Goal: Navigation & Orientation: Find specific page/section

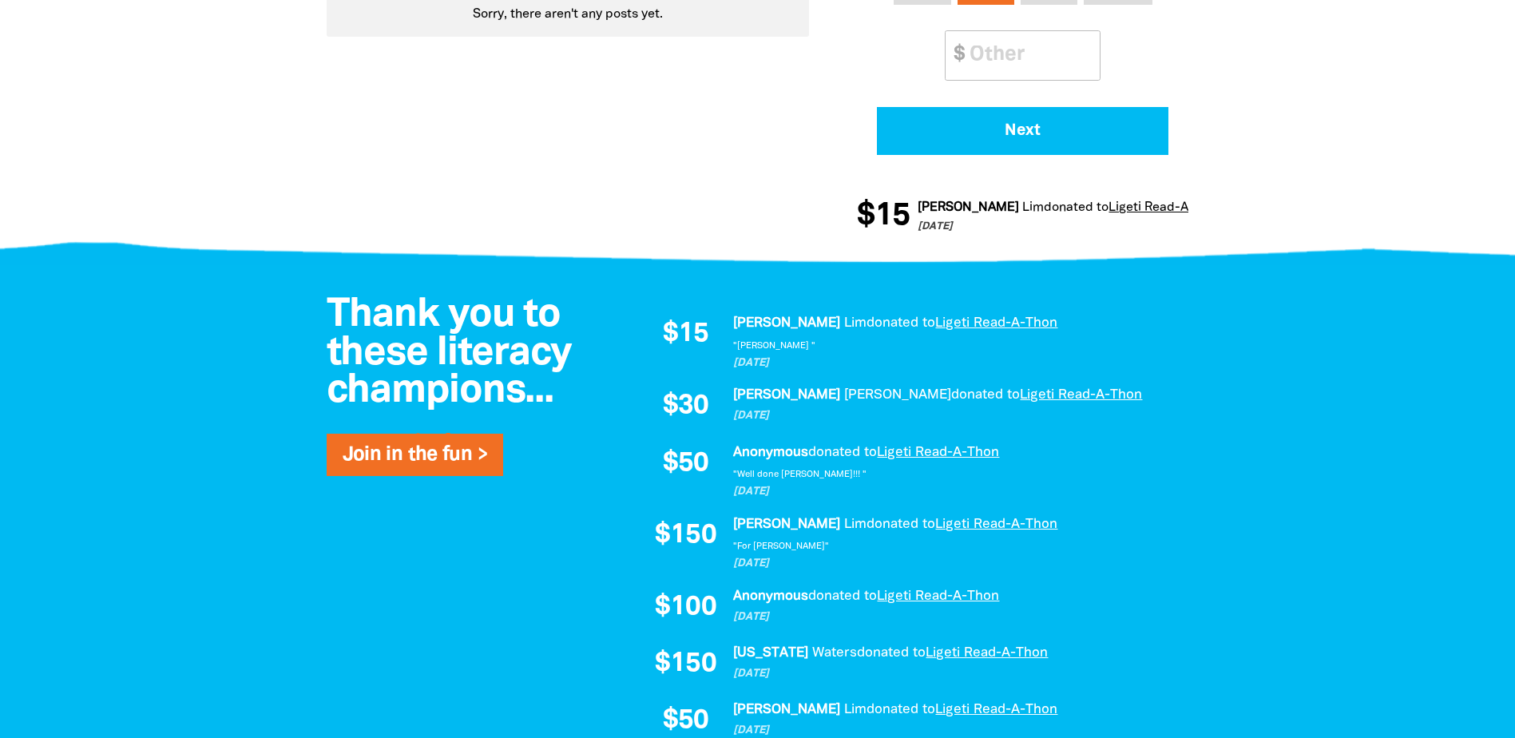
scroll to position [879, 0]
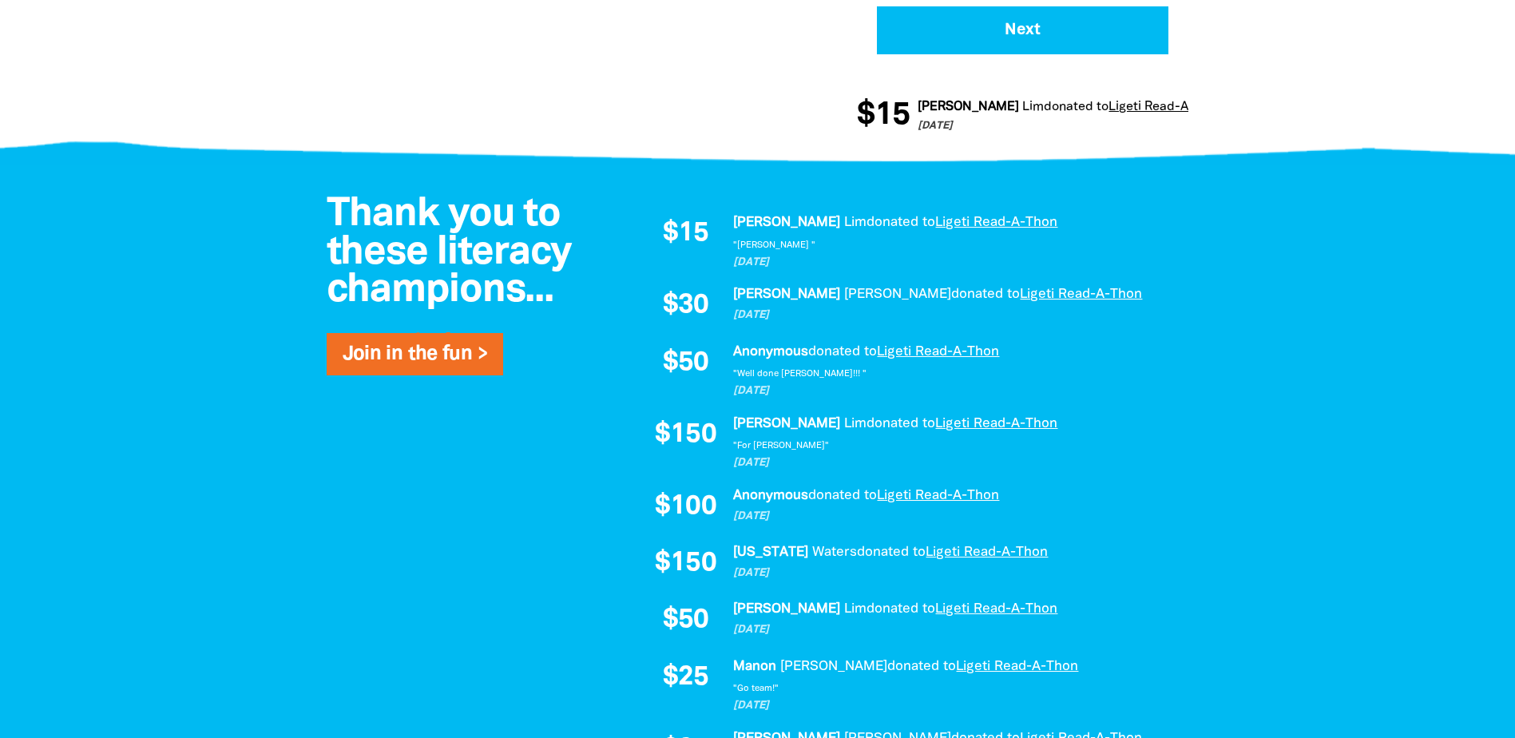
click at [149, 308] on div at bounding box center [757, 555] width 1515 height 781
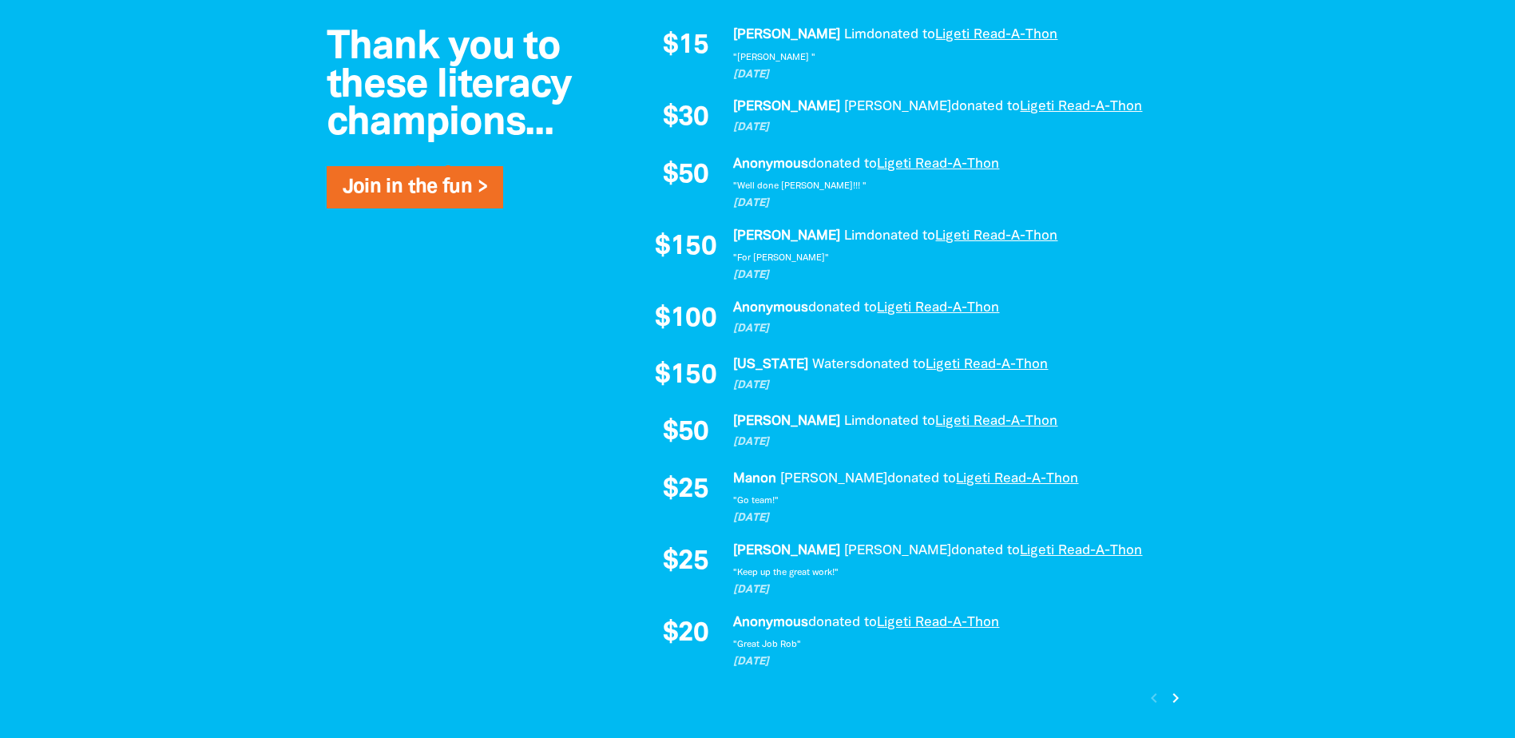
scroll to position [1038, 0]
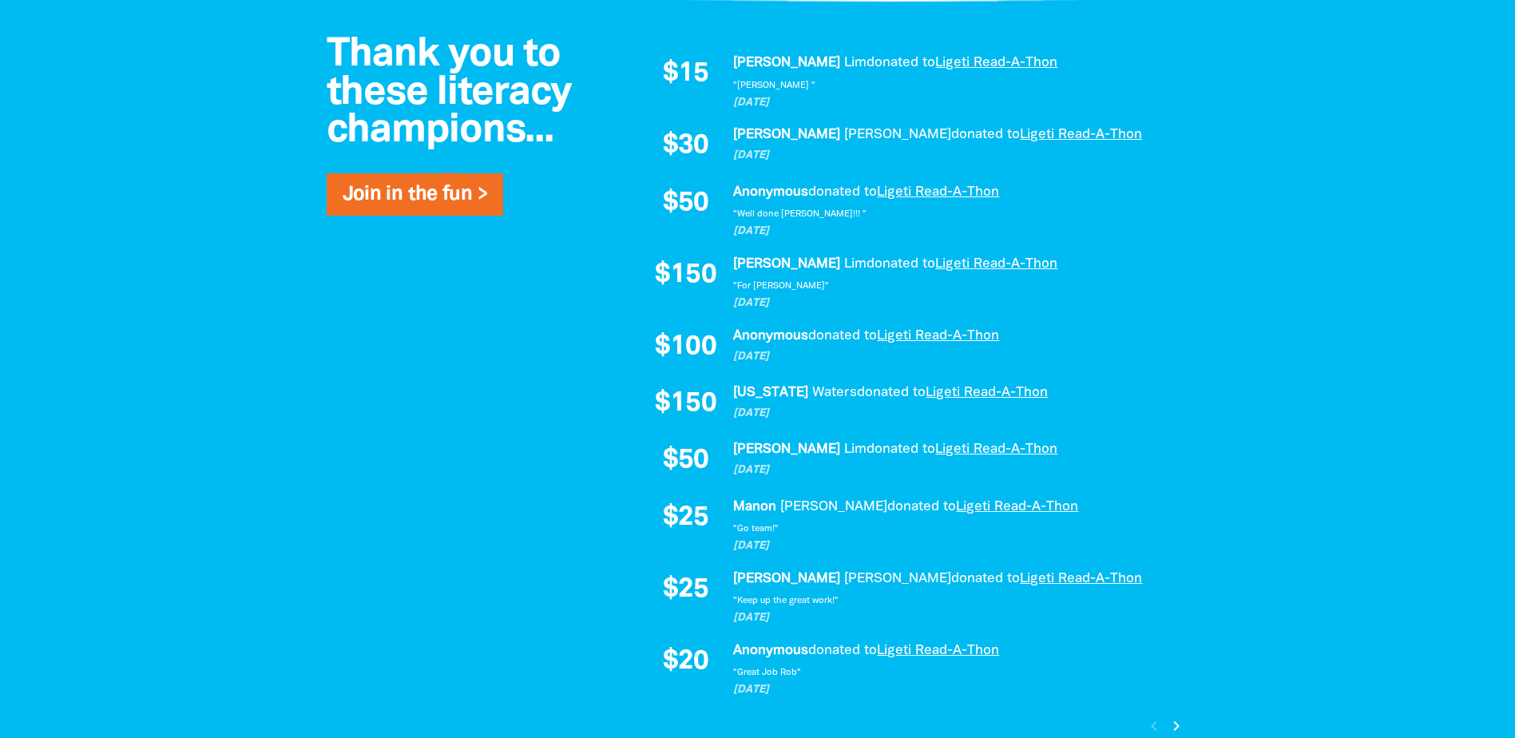
click at [1179, 725] on icon "chevron_right" at bounding box center [1176, 726] width 19 height 19
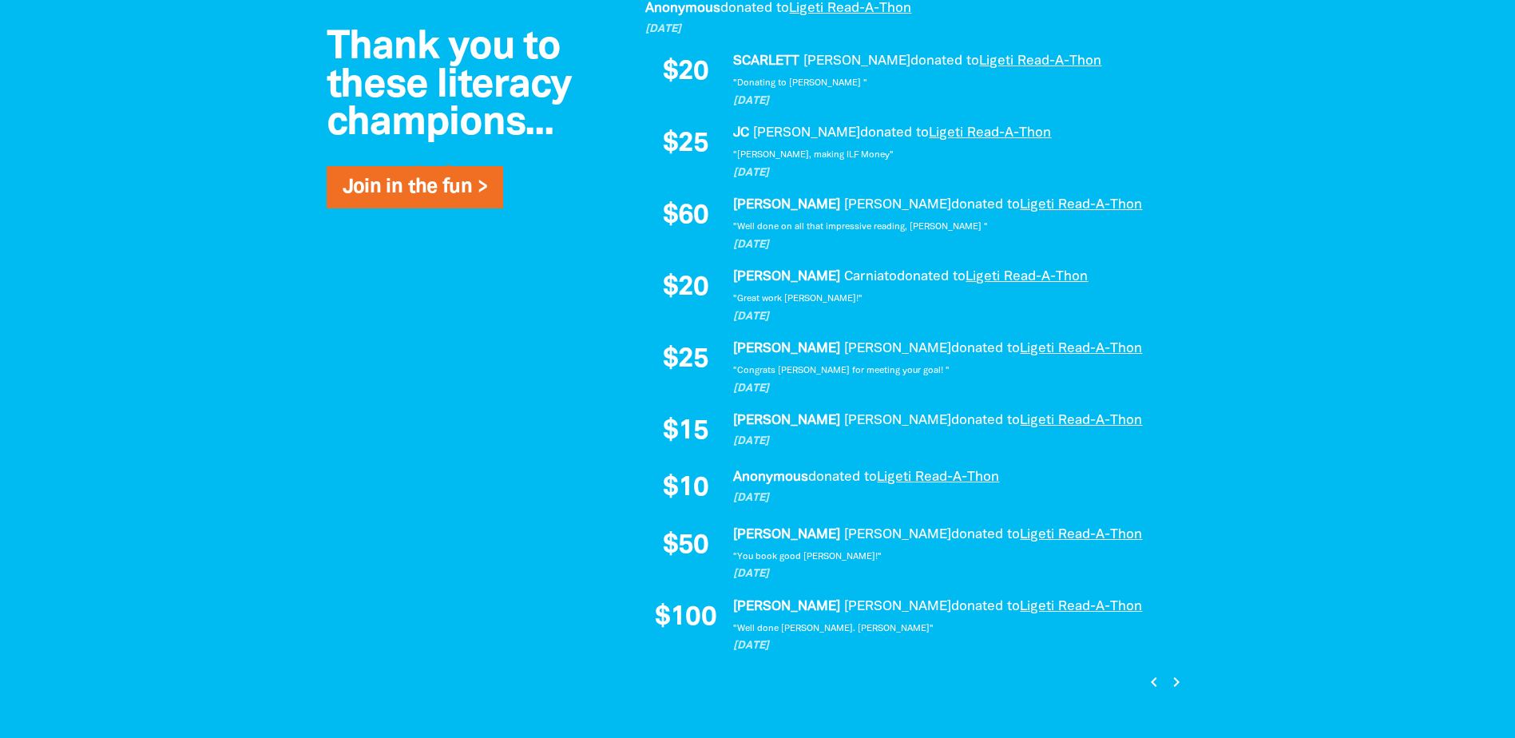
scroll to position [1165, 0]
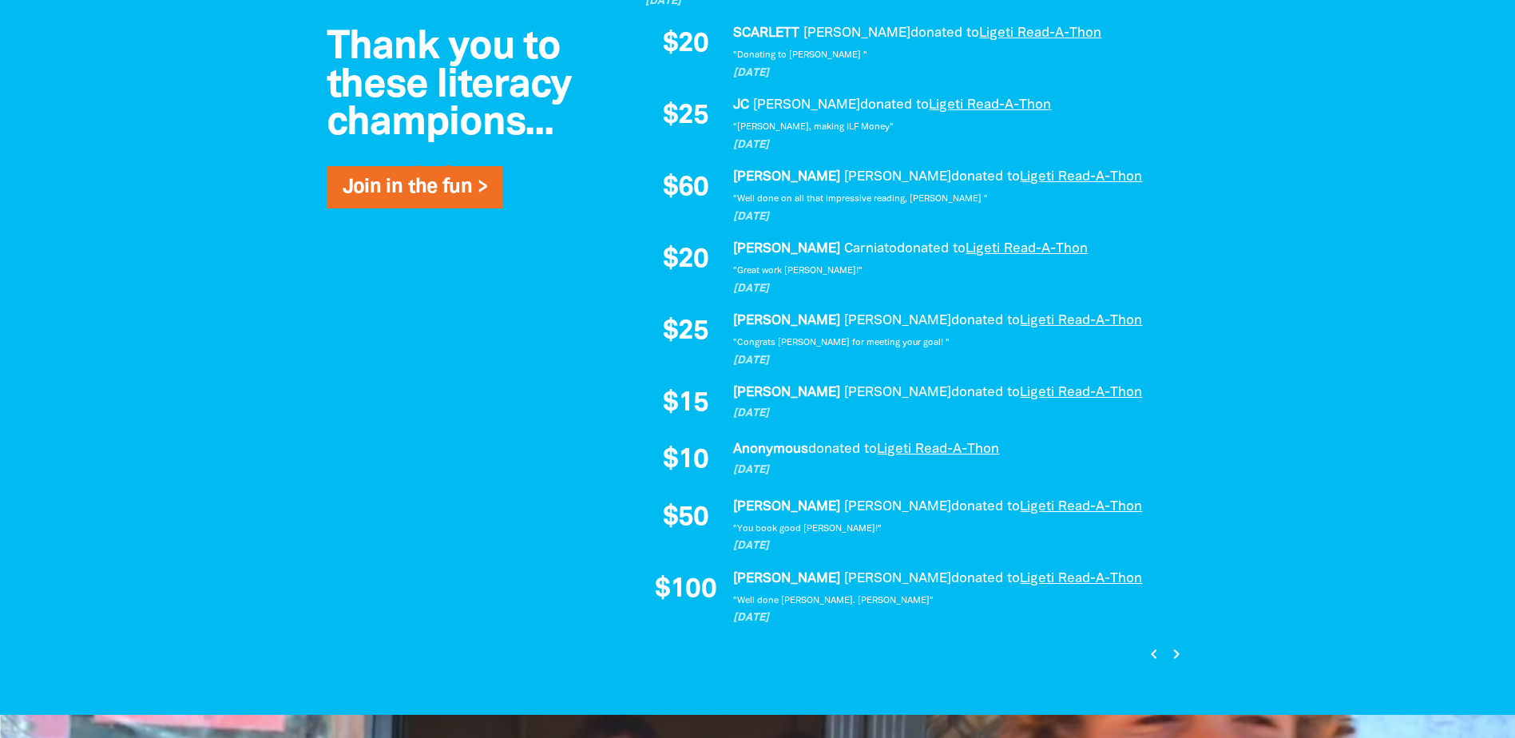
click at [1174, 653] on icon "chevron_right" at bounding box center [1176, 654] width 19 height 19
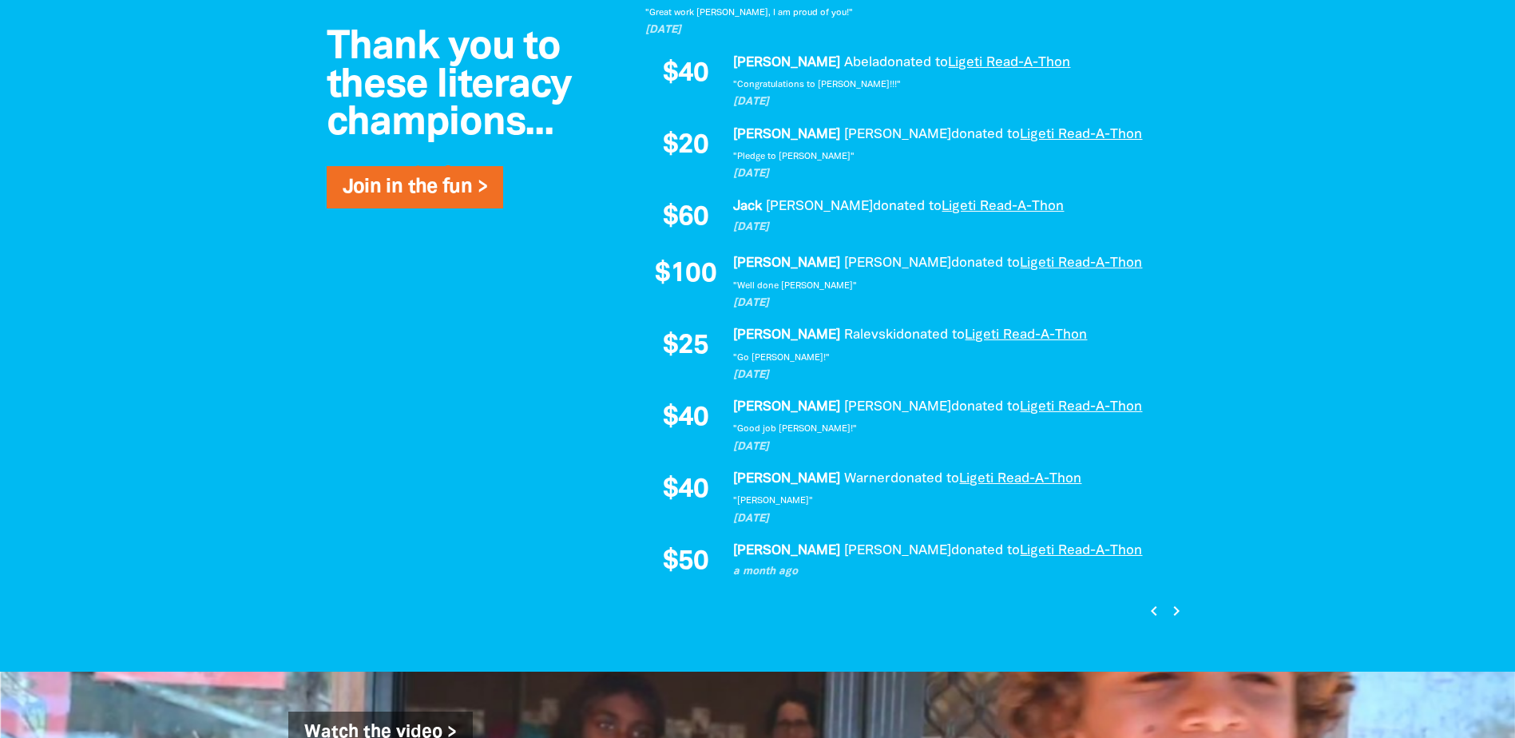
scroll to position [1229, 0]
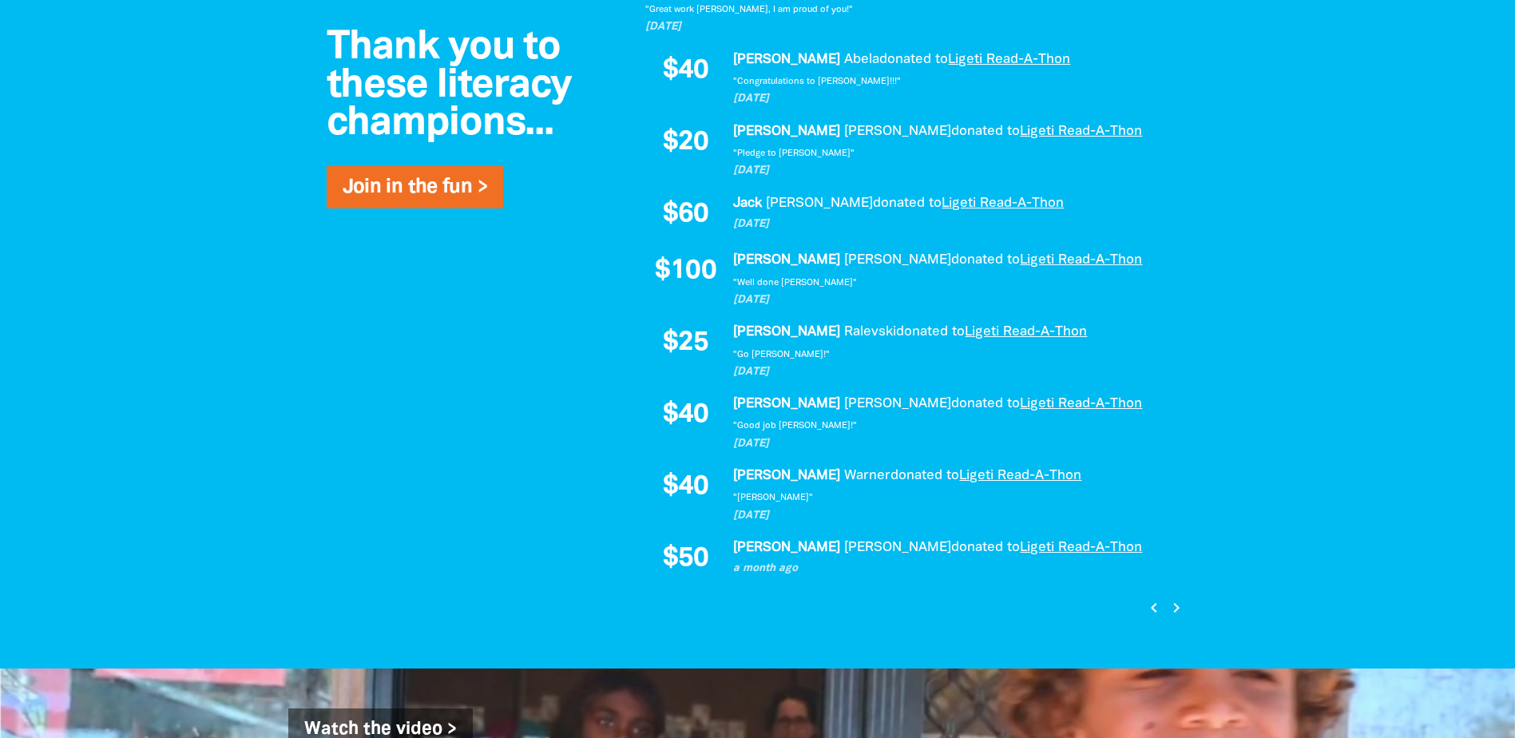
click at [1173, 607] on icon "chevron_right" at bounding box center [1176, 607] width 19 height 19
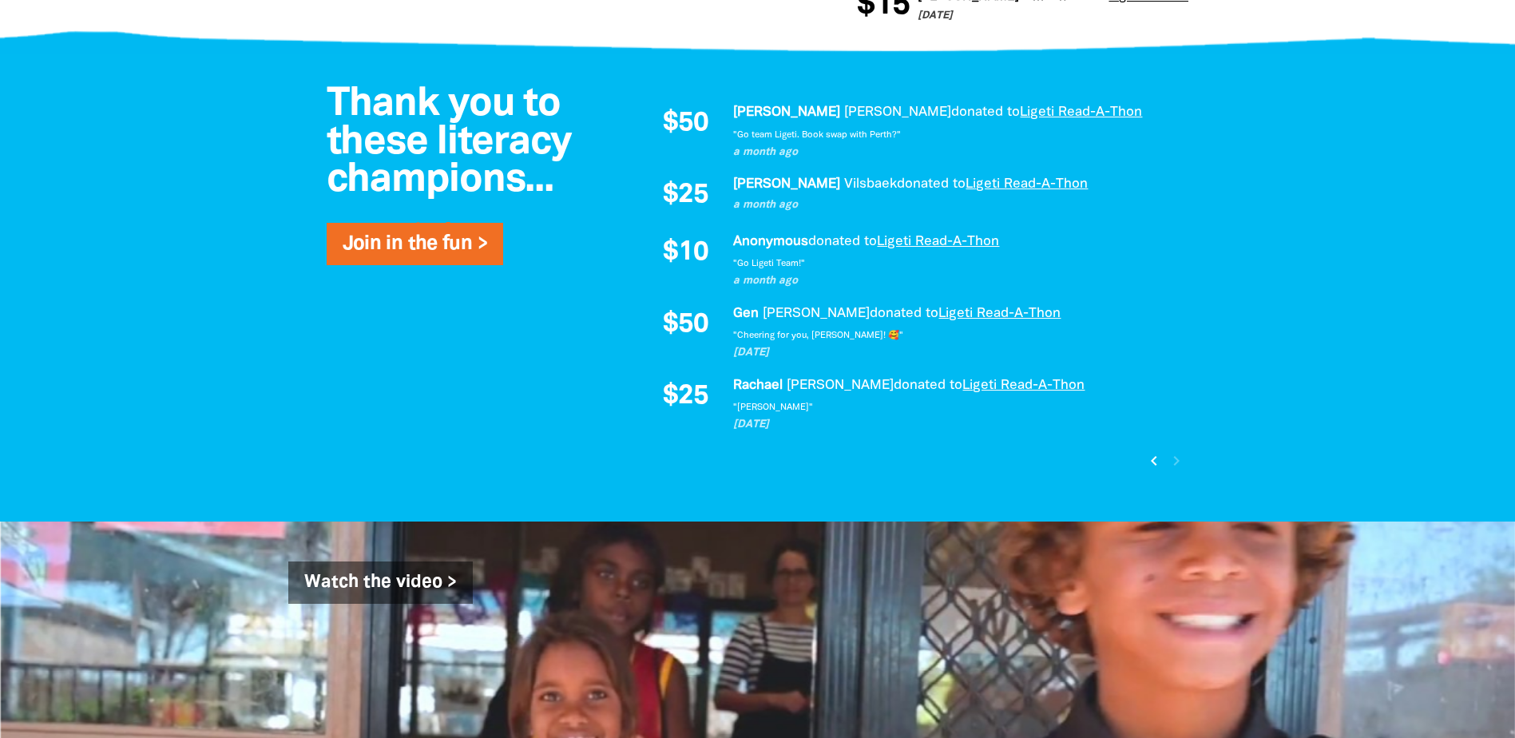
scroll to position [900, 0]
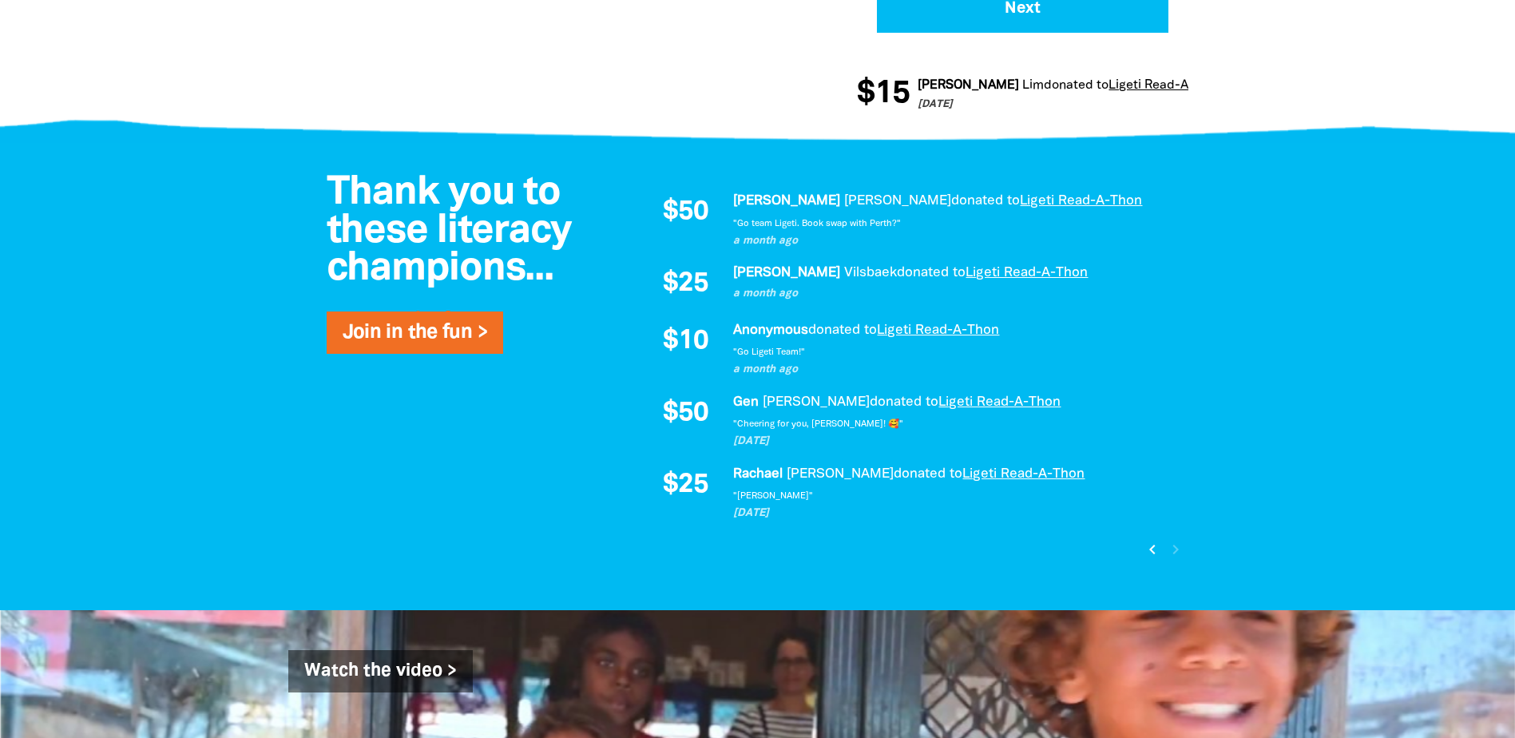
click at [1155, 549] on icon "chevron_left" at bounding box center [1152, 549] width 19 height 19
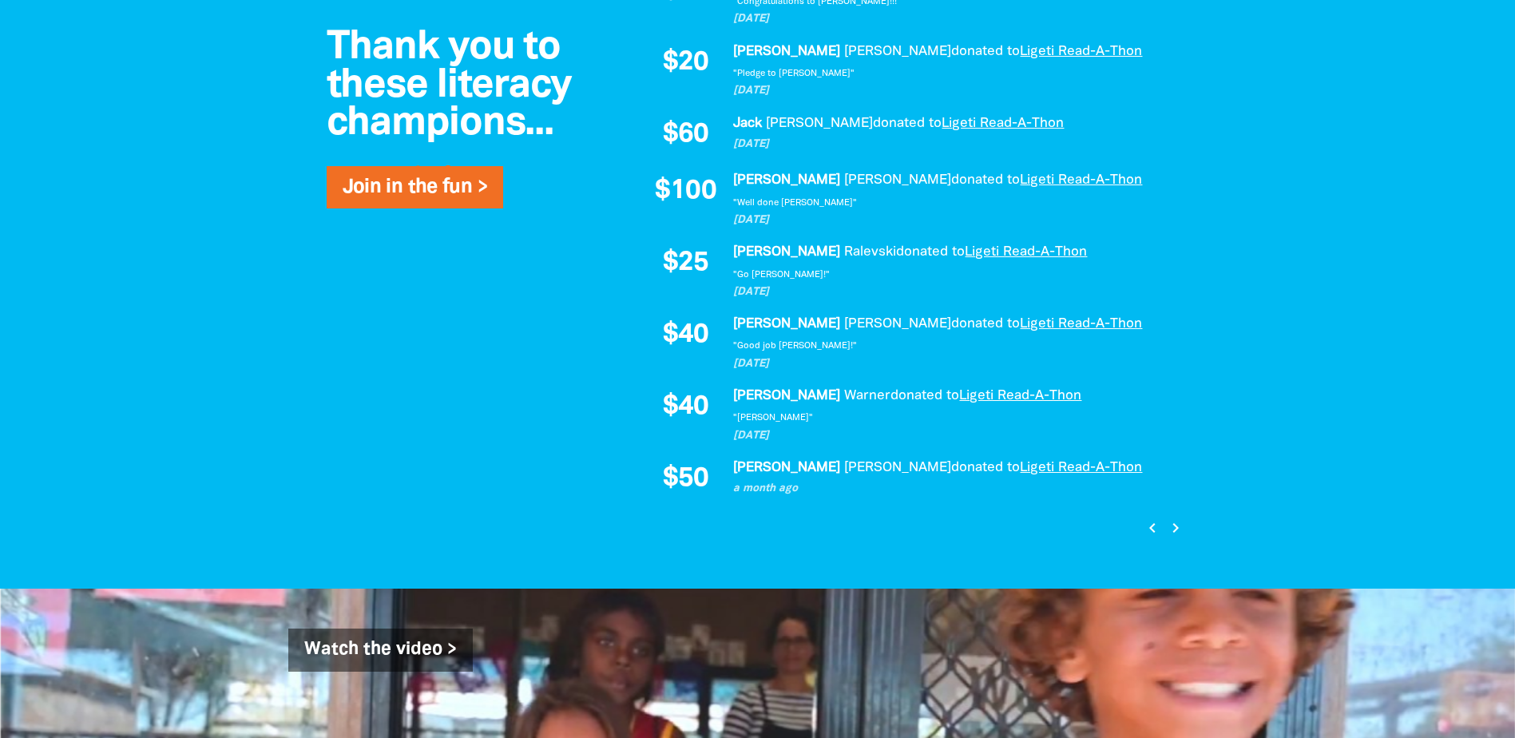
click at [1148, 523] on icon "chevron_left" at bounding box center [1152, 527] width 19 height 19
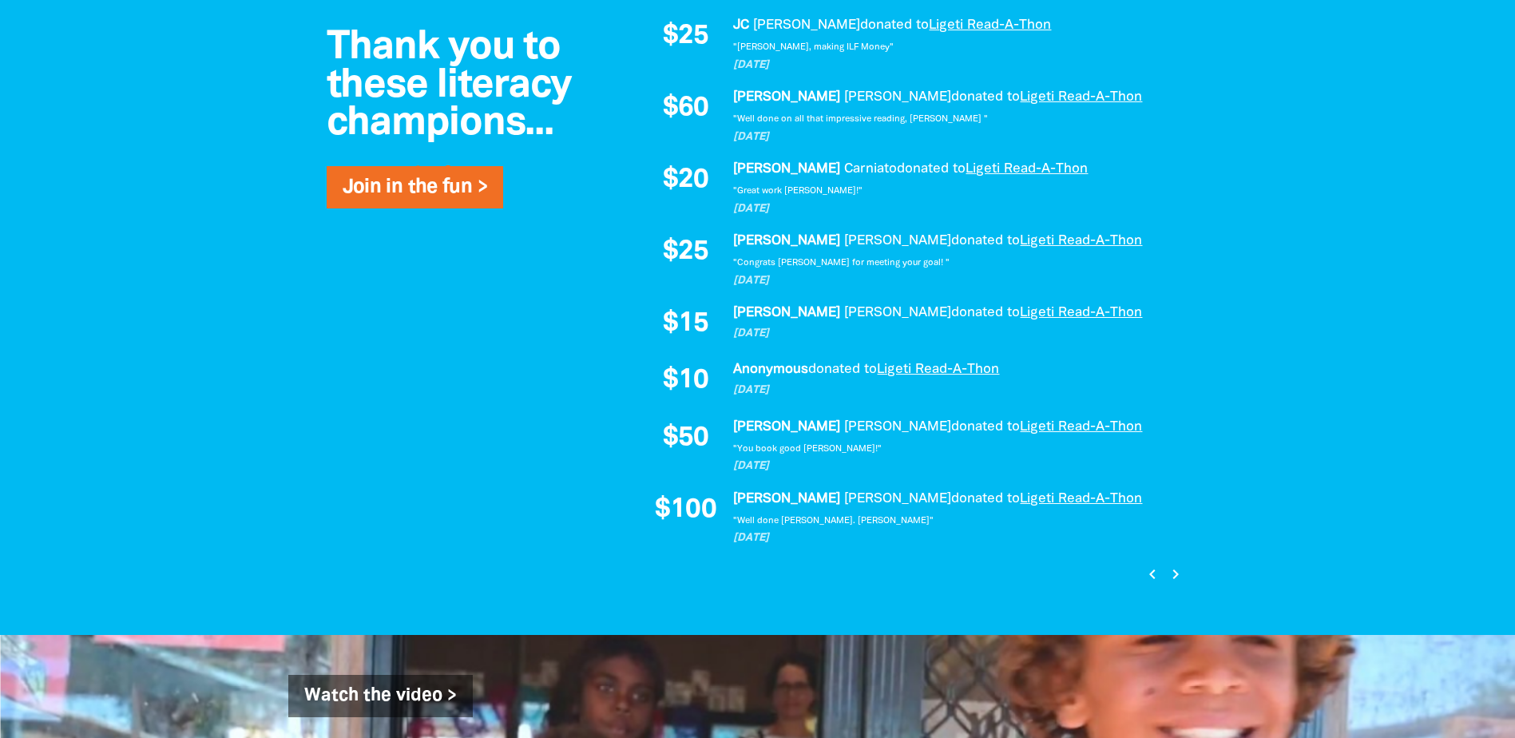
click at [1145, 569] on icon "chevron_left" at bounding box center [1152, 574] width 19 height 19
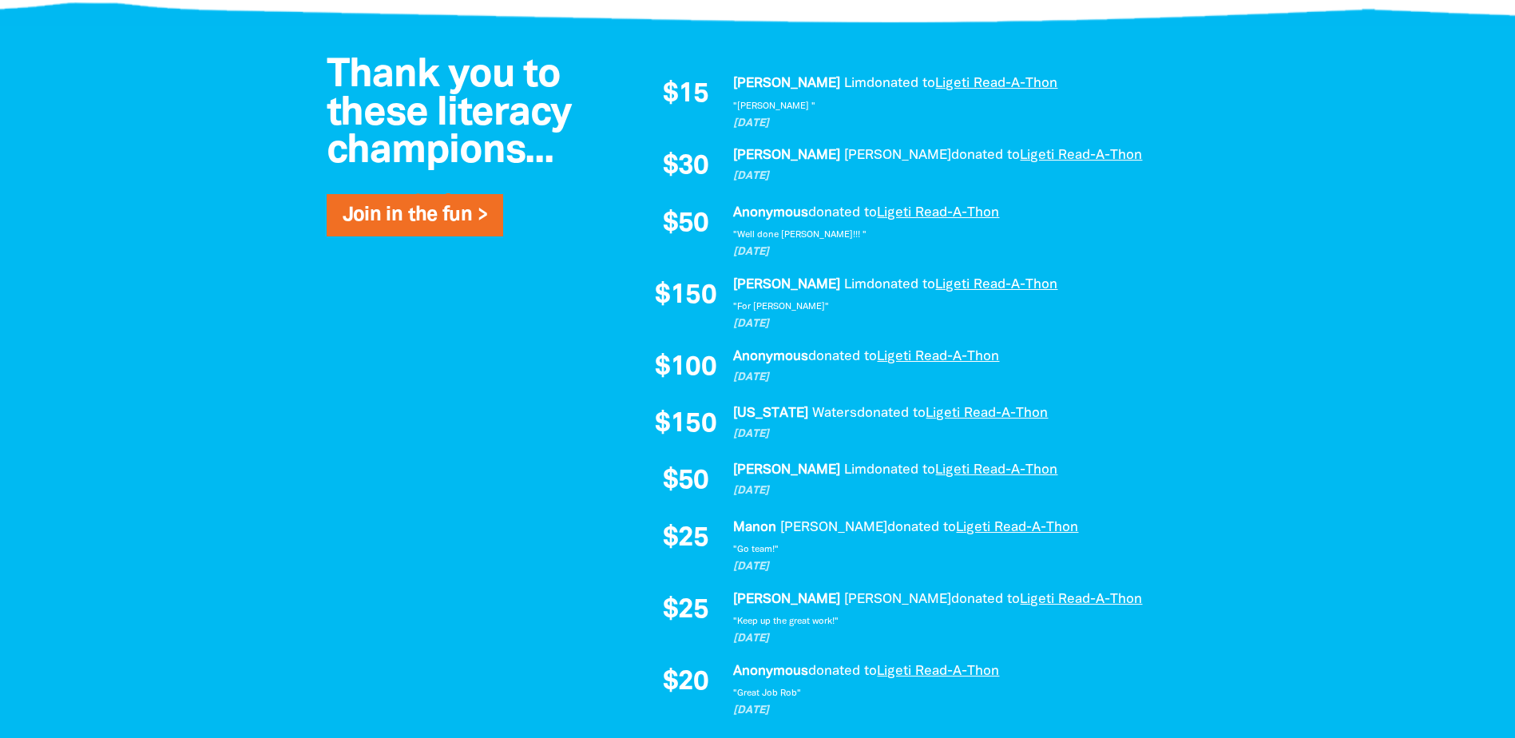
scroll to position [978, 0]
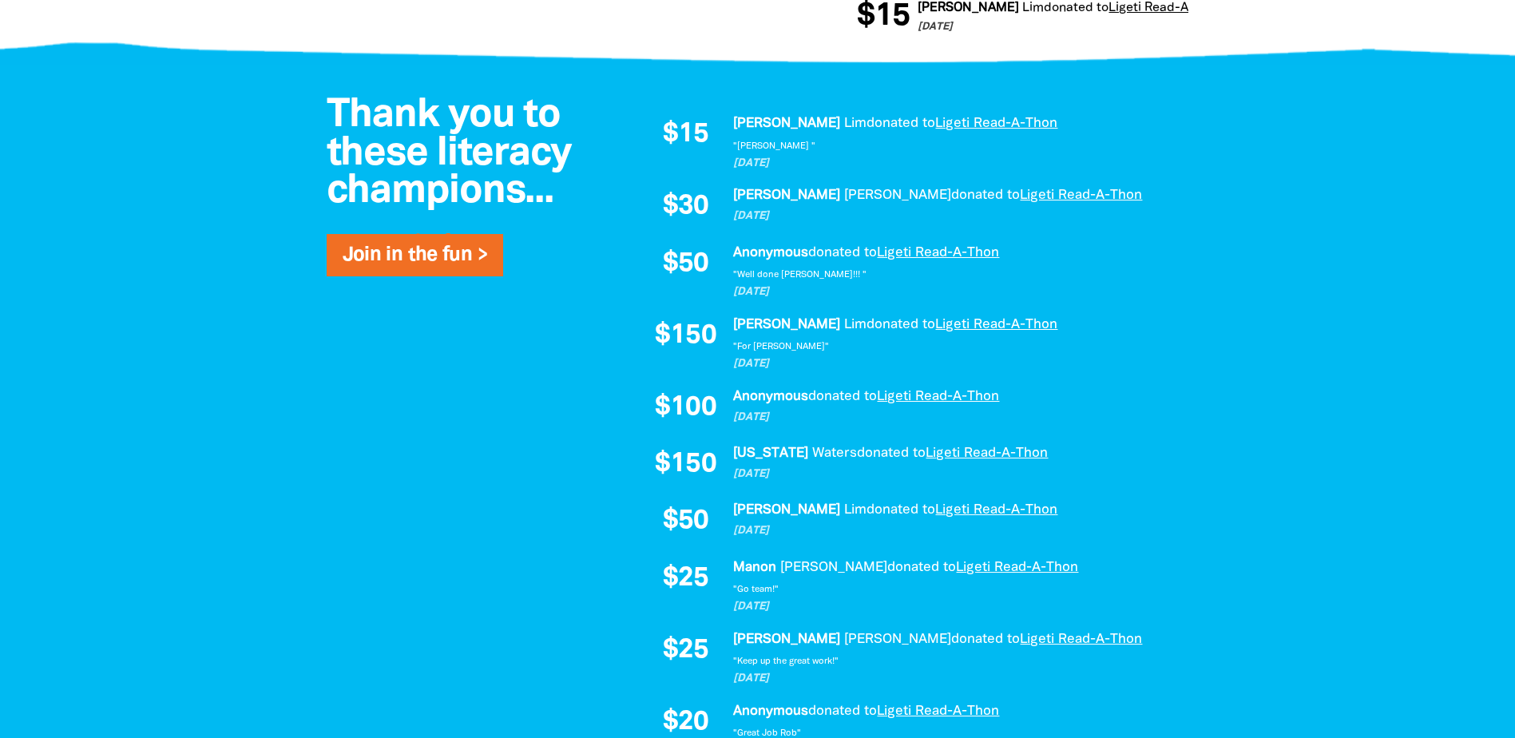
click at [214, 450] on div at bounding box center [757, 456] width 1515 height 781
click at [119, 435] on div at bounding box center [757, 456] width 1515 height 781
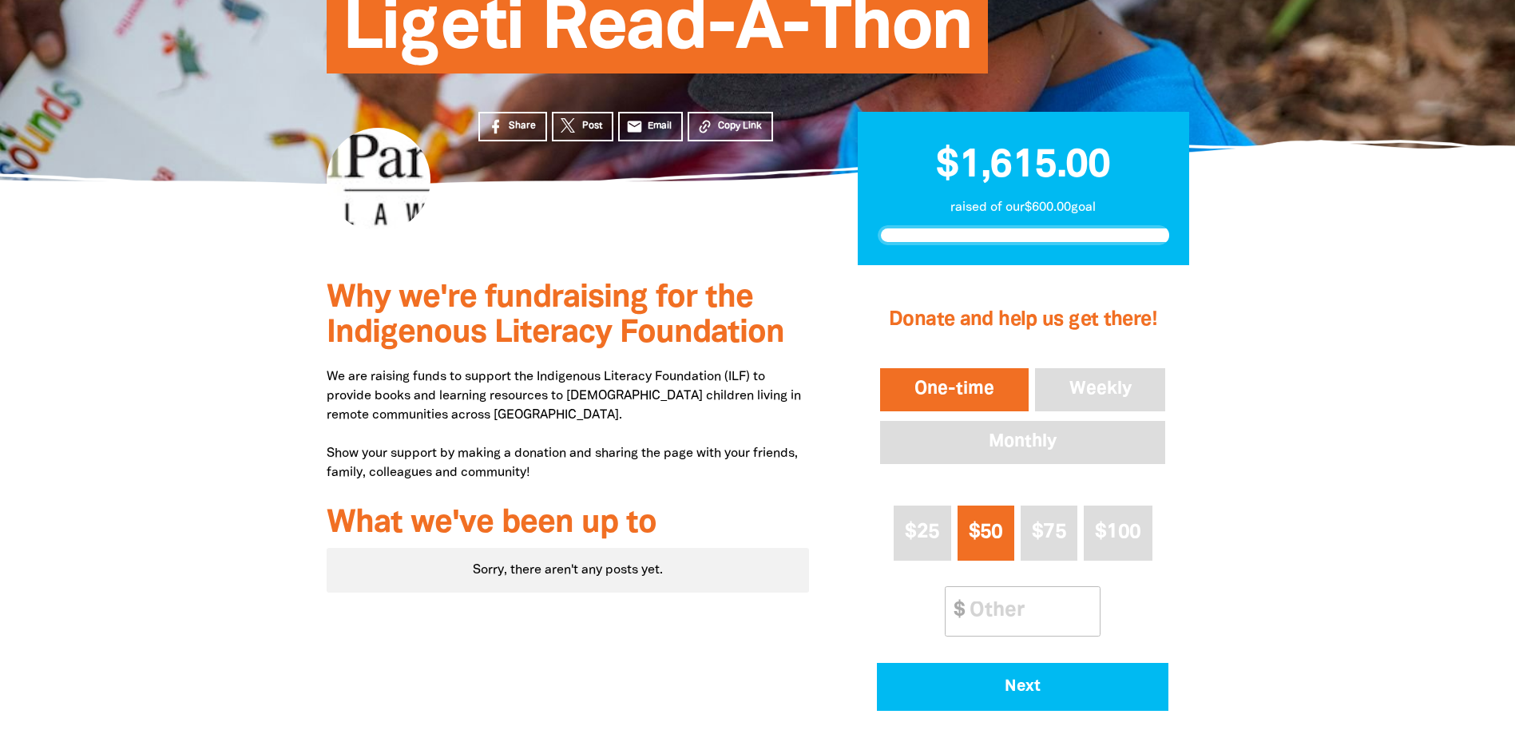
scroll to position [240, 0]
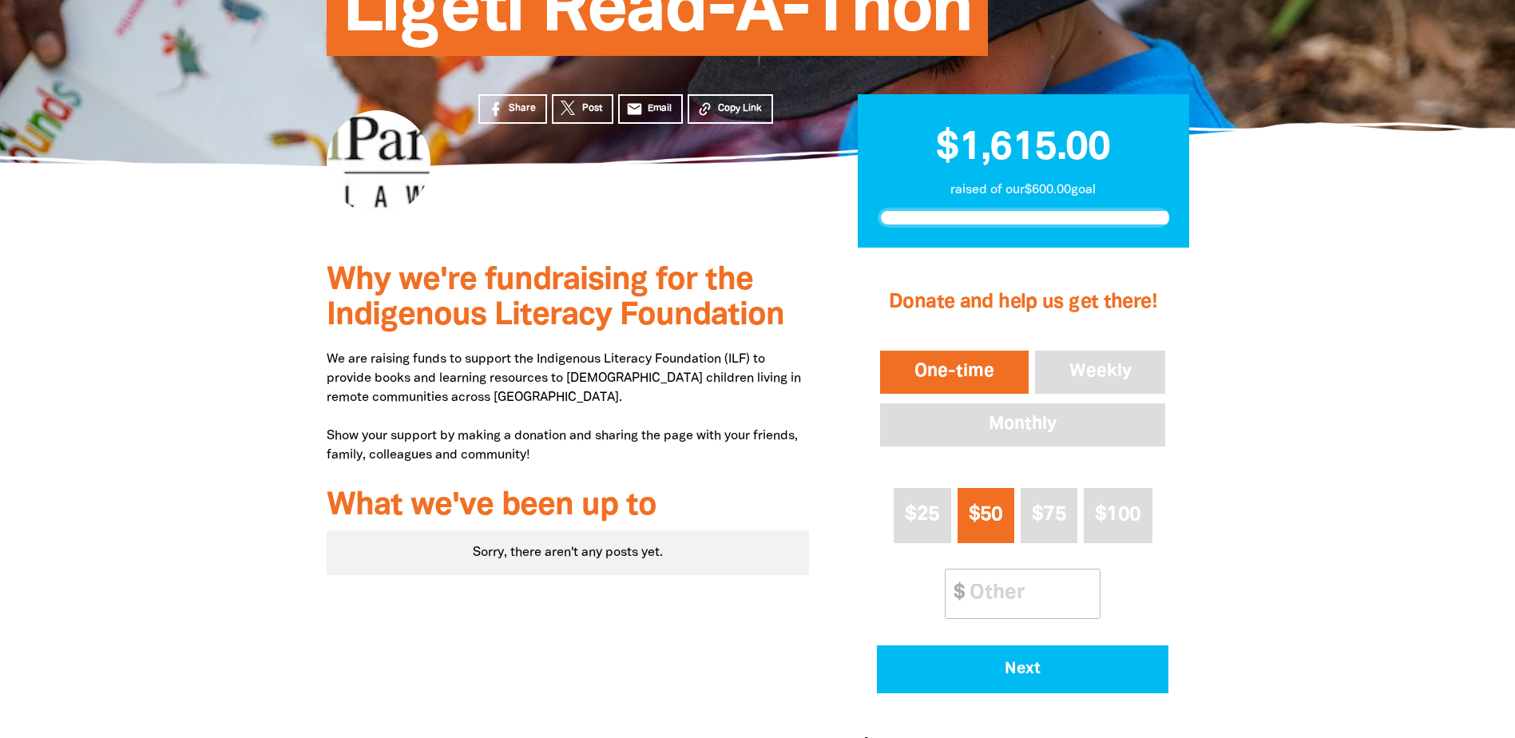
click at [248, 360] on div at bounding box center [757, 522] width 1515 height 548
